Goal: Navigation & Orientation: Find specific page/section

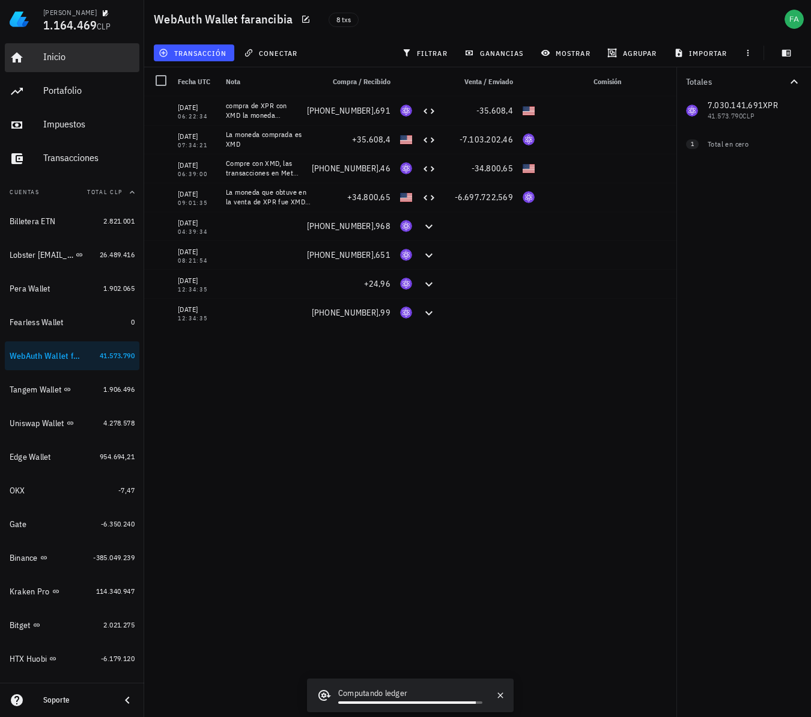
click at [49, 57] on div "Inicio" at bounding box center [88, 56] width 91 height 11
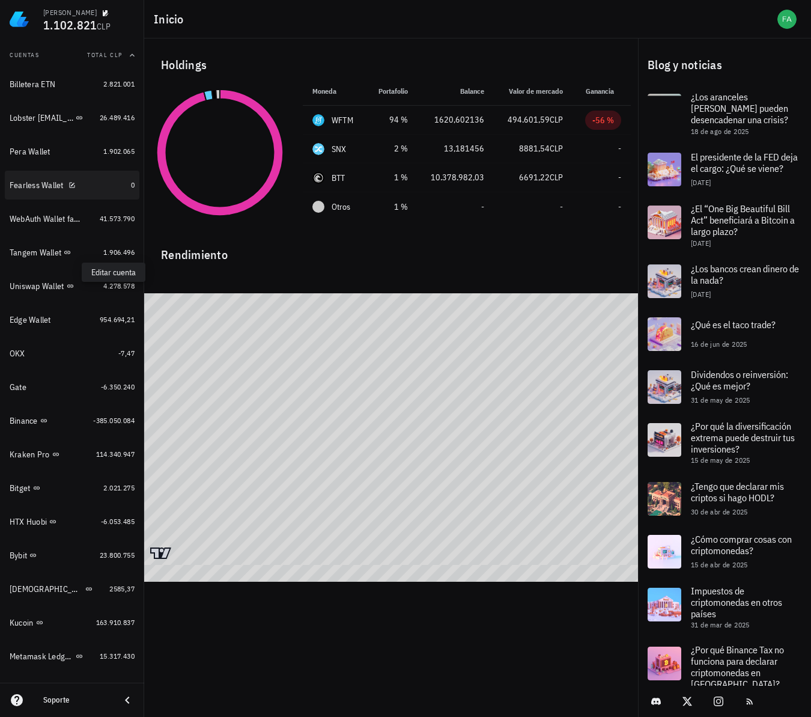
scroll to position [138, 0]
